Goal: Task Accomplishment & Management: Complete application form

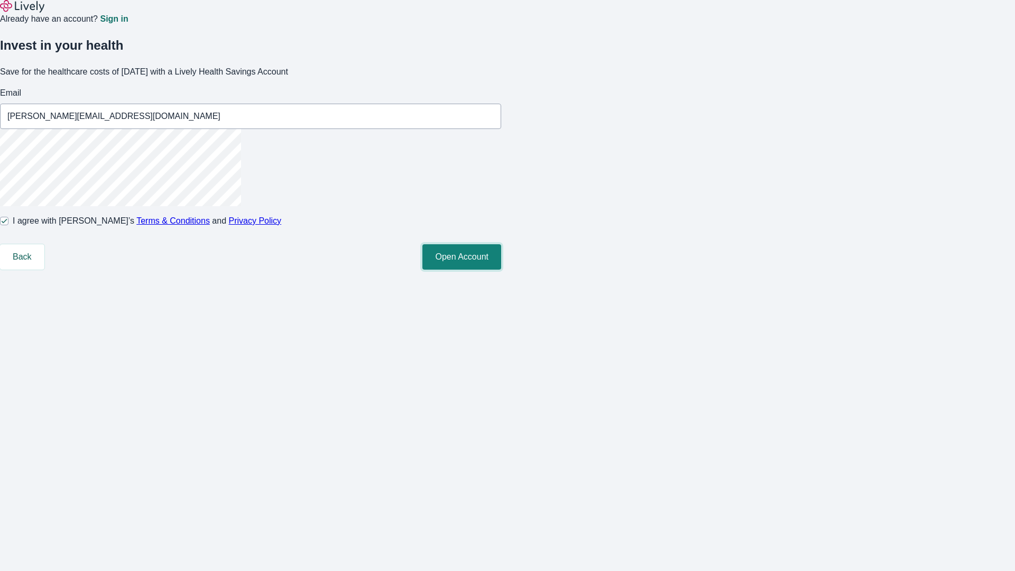
click at [501, 270] on button "Open Account" at bounding box center [461, 256] width 79 height 25
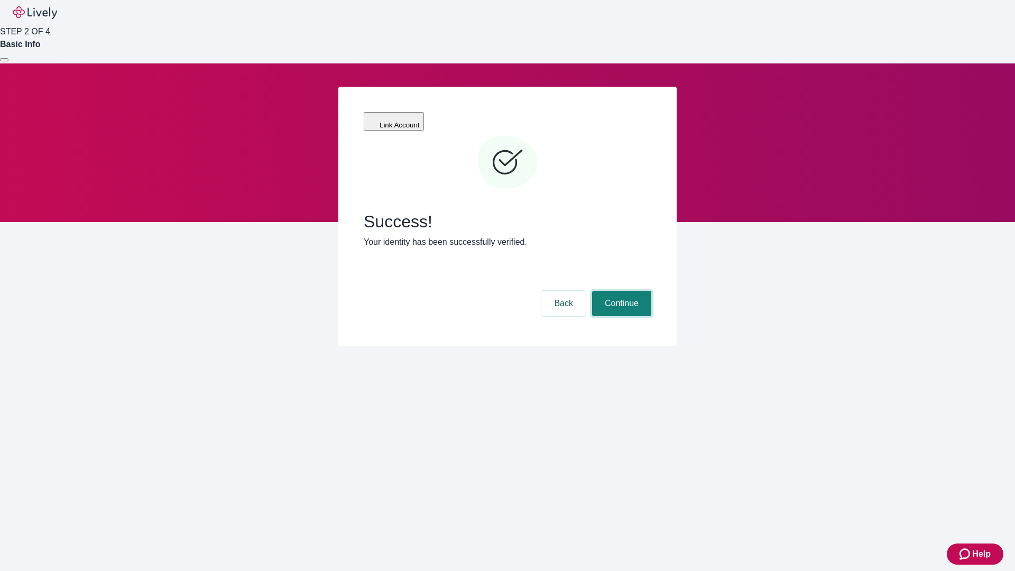
click at [620, 291] on button "Continue" at bounding box center [621, 303] width 59 height 25
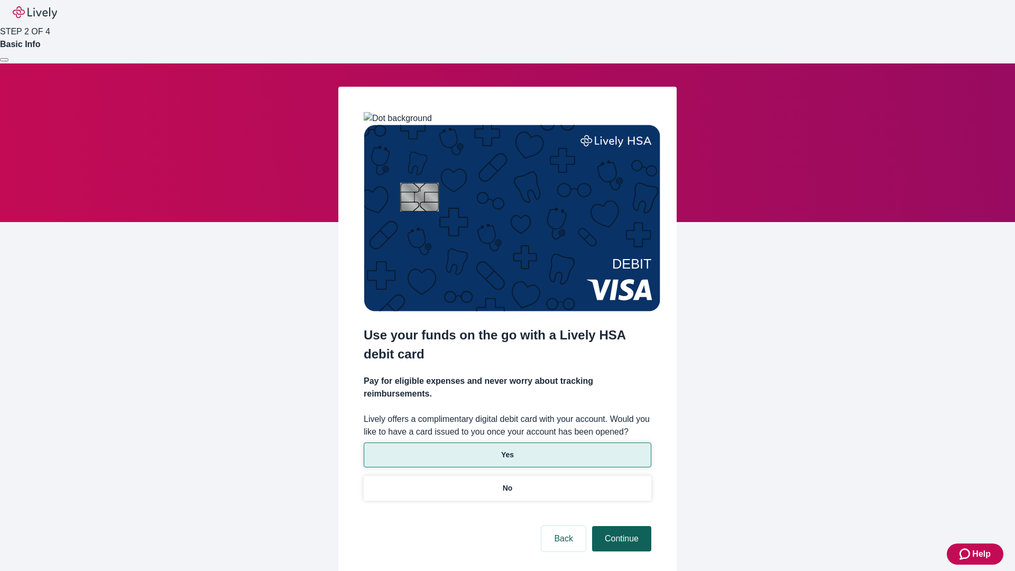
click at [507, 483] on p "No" at bounding box center [508, 488] width 10 height 11
click at [620, 526] on button "Continue" at bounding box center [621, 538] width 59 height 25
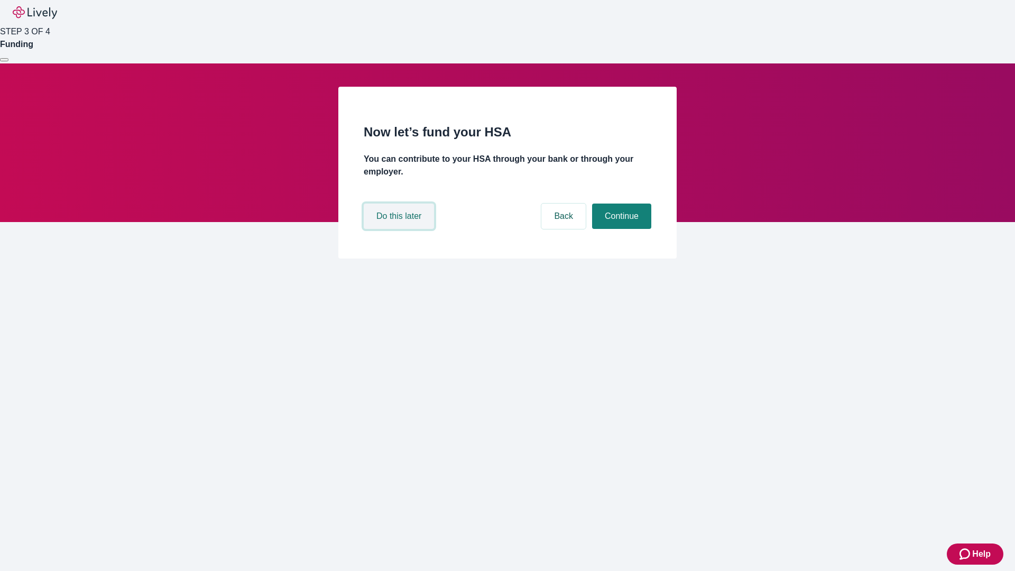
click at [400, 229] on button "Do this later" at bounding box center [399, 216] width 70 height 25
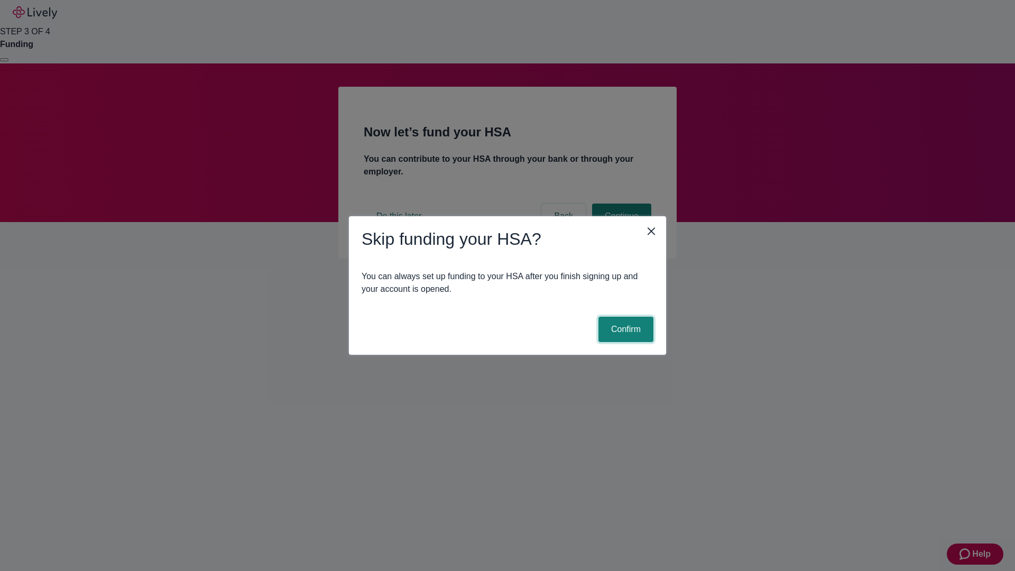
click at [624, 329] on button "Confirm" at bounding box center [626, 329] width 55 height 25
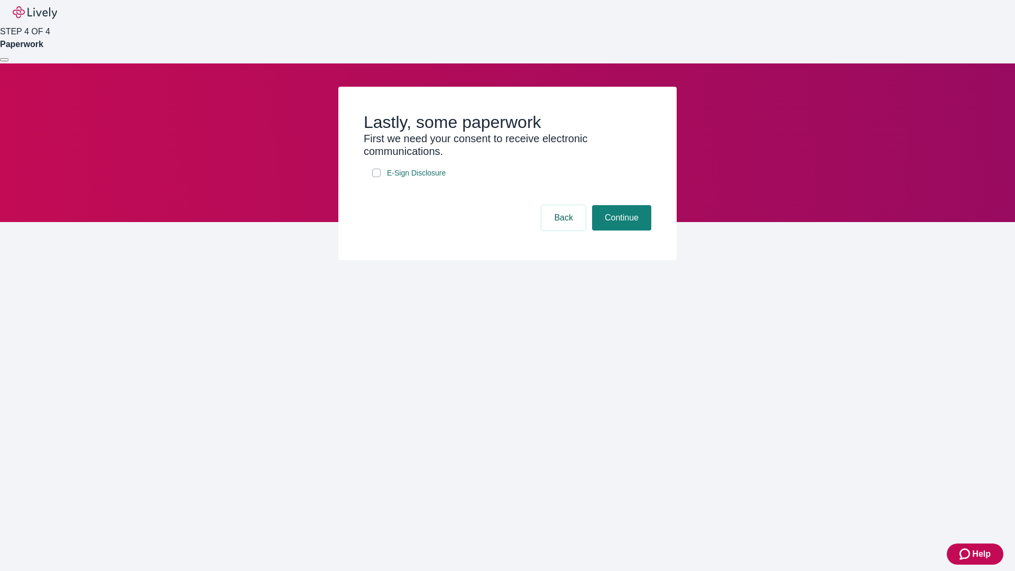
click at [376, 177] on input "E-Sign Disclosure" at bounding box center [376, 173] width 8 height 8
checkbox input "true"
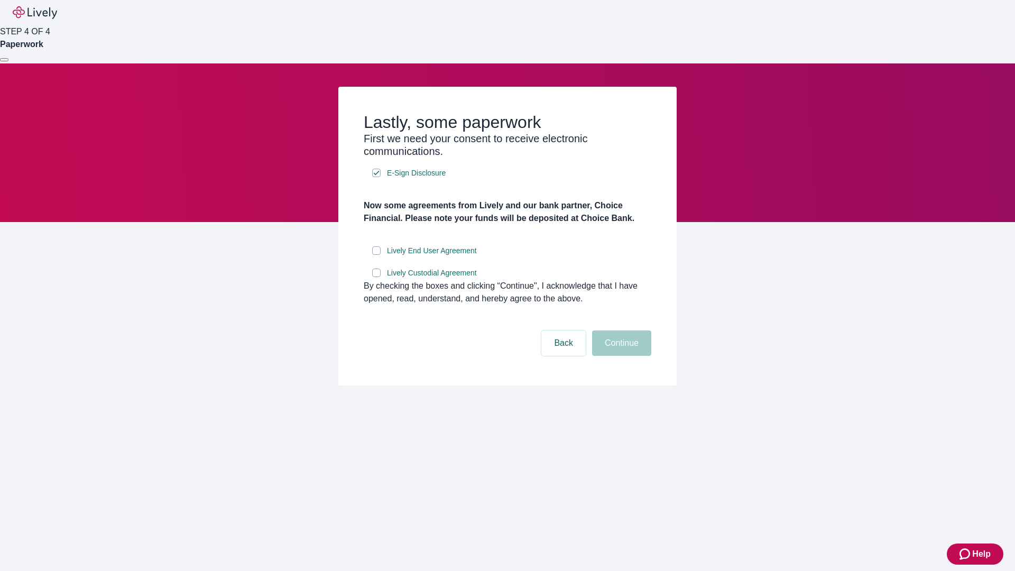
click at [376, 255] on input "Lively End User Agreement" at bounding box center [376, 250] width 8 height 8
checkbox input "true"
click at [376, 277] on input "Lively Custodial Agreement" at bounding box center [376, 273] width 8 height 8
checkbox input "true"
click at [620, 356] on button "Continue" at bounding box center [621, 342] width 59 height 25
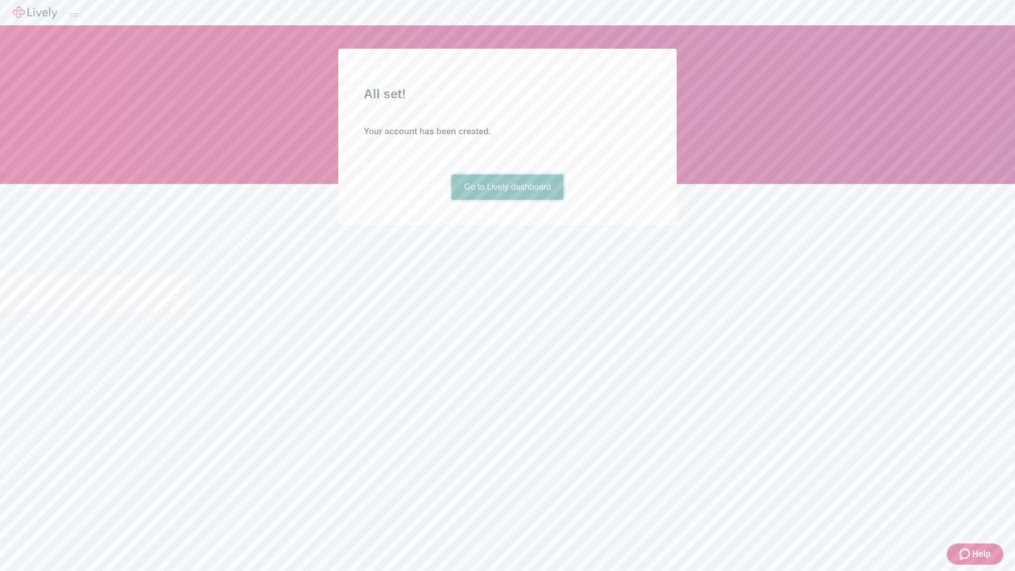
click at [507, 200] on link "Go to Lively dashboard" at bounding box center [508, 186] width 113 height 25
